Goal: Check status: Check status

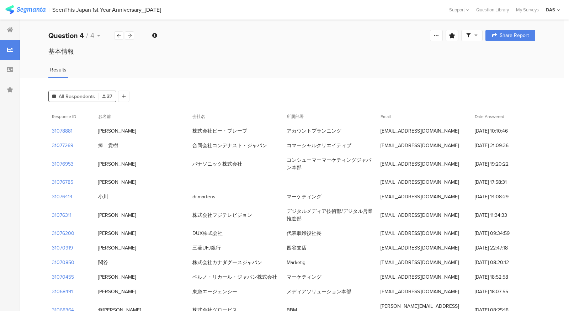
click at [67, 144] on section "31077269" at bounding box center [62, 145] width 21 height 7
